Goal: Task Accomplishment & Management: Manage account settings

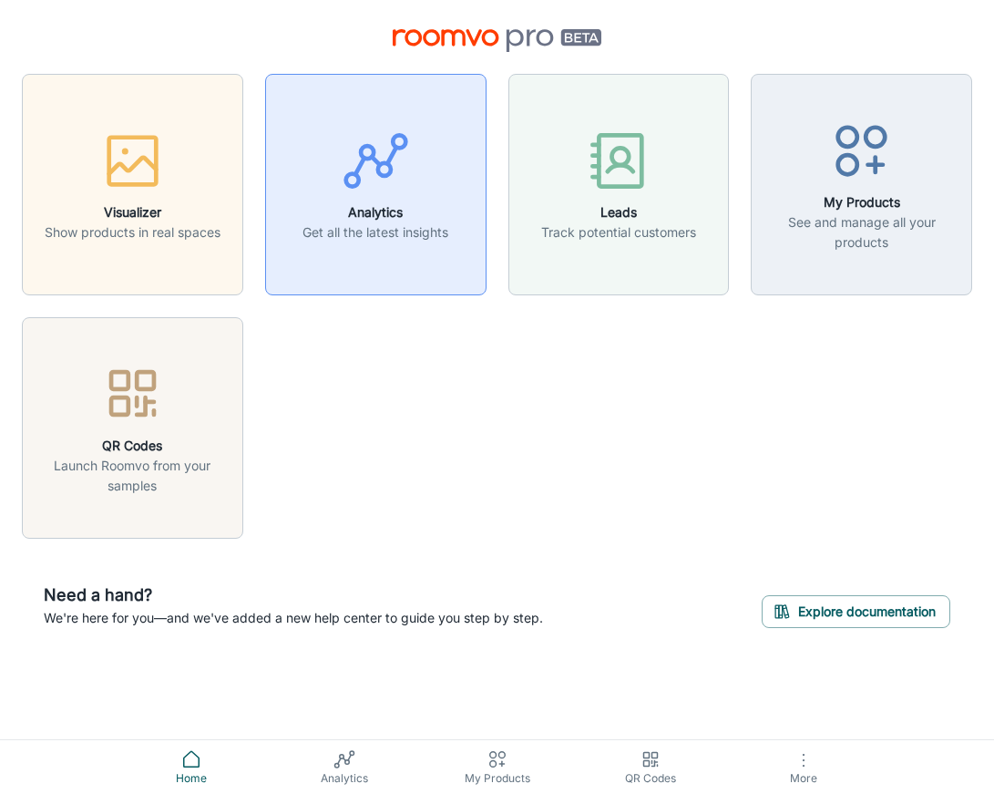
click at [394, 201] on div "button" at bounding box center [376, 165] width 146 height 76
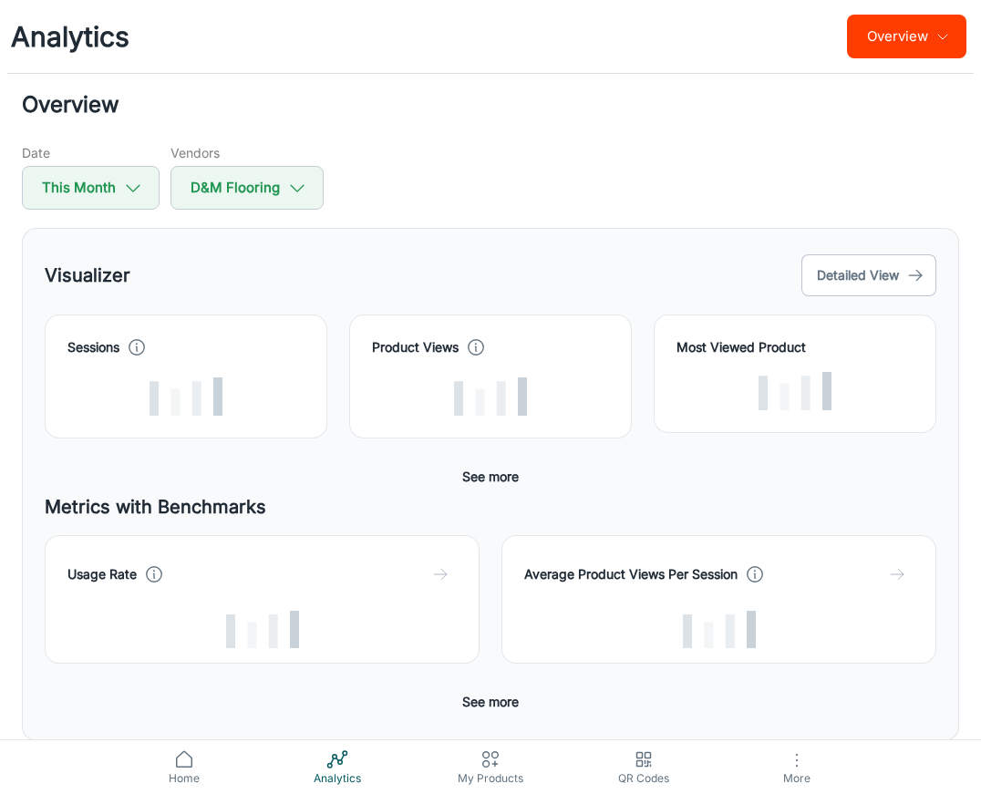
click at [416, 174] on div "Date This Month Vendors D&M Flooring" at bounding box center [490, 176] width 937 height 67
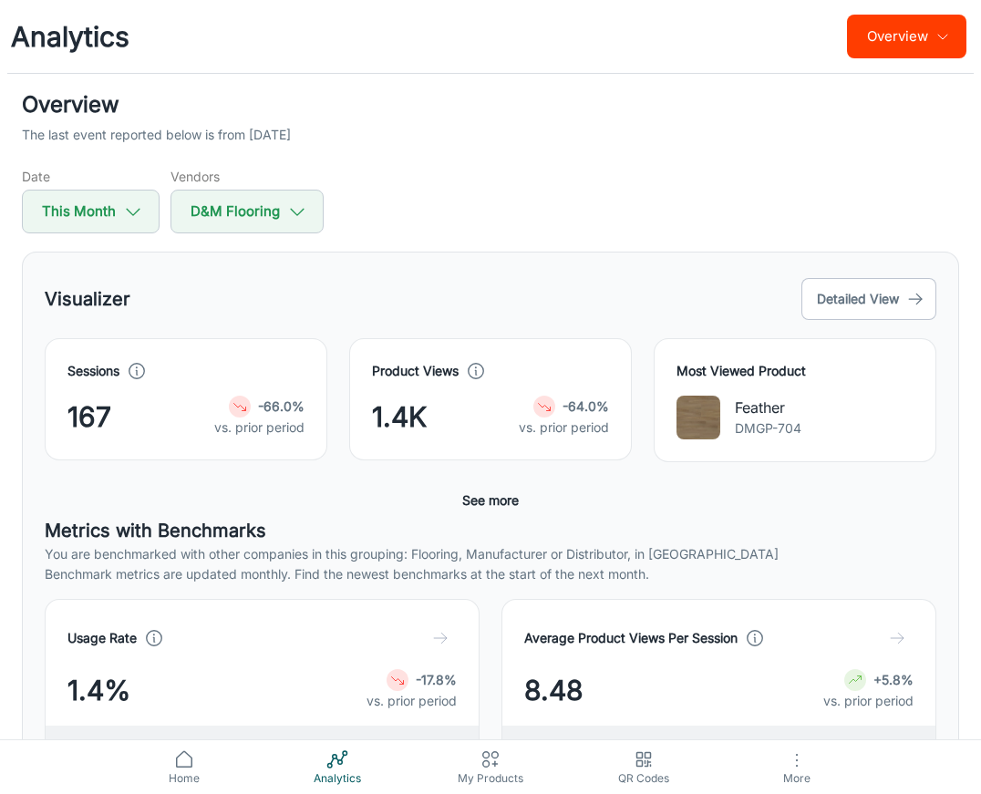
click at [612, 156] on div "Overview The last event reported below is from [DATE] Date This Month Vendors D…" at bounding box center [490, 160] width 937 height 145
